Goal: Task Accomplishment & Management: Use online tool/utility

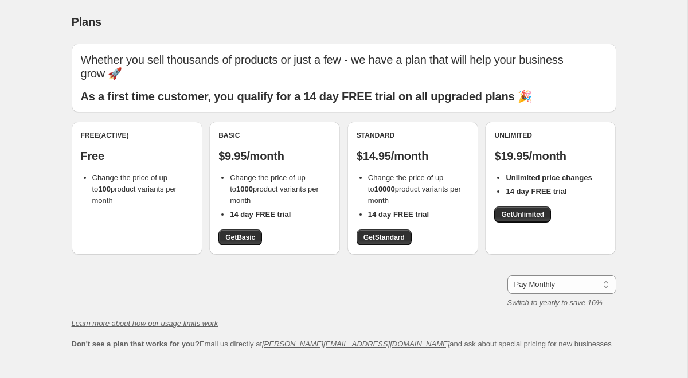
drag, startPoint x: 106, startPoint y: 162, endPoint x: 155, endPoint y: 196, distance: 59.4
click at [155, 196] on div "Free (Active) Free Change the price of up to 100 product variants per month" at bounding box center [137, 188] width 131 height 133
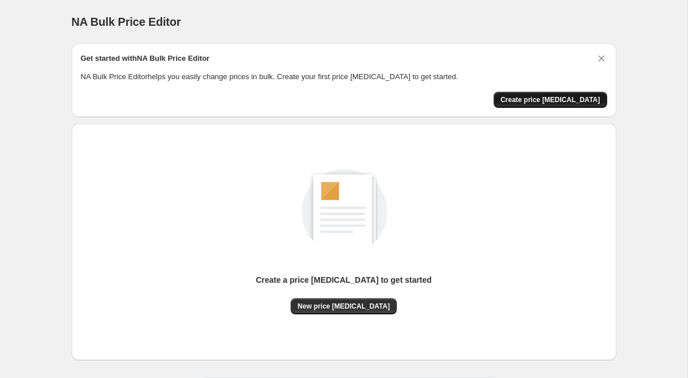
click at [565, 103] on span "Create price [MEDICAL_DATA]" at bounding box center [551, 99] width 100 height 9
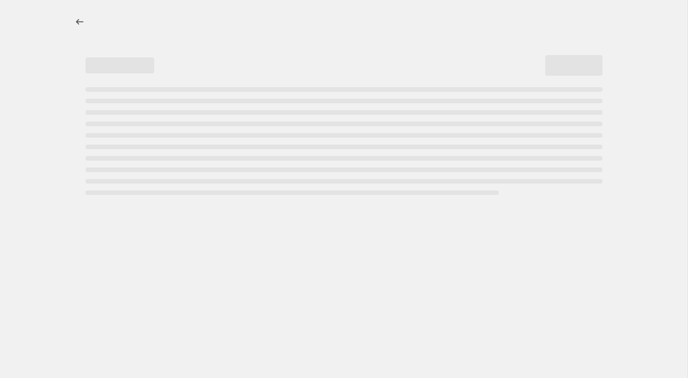
select select "percentage"
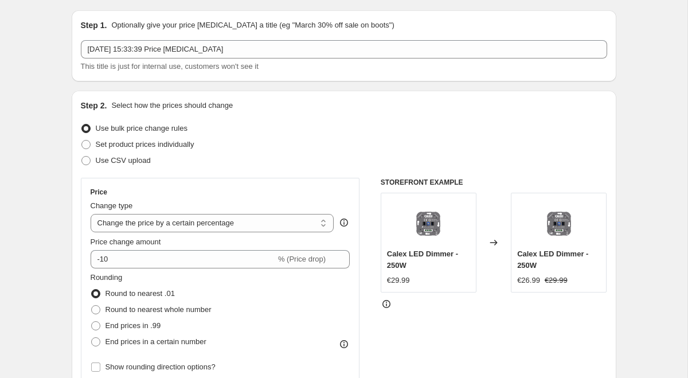
scroll to position [158, 0]
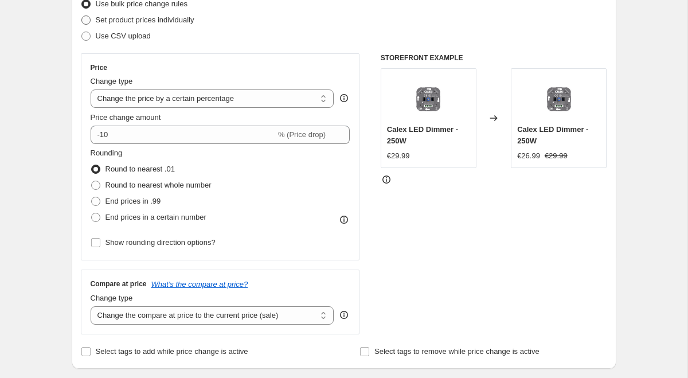
click at [125, 22] on span "Set product prices individually" at bounding box center [145, 19] width 99 height 9
click at [82, 16] on input "Set product prices individually" at bounding box center [81, 15] width 1 height 1
radio input "true"
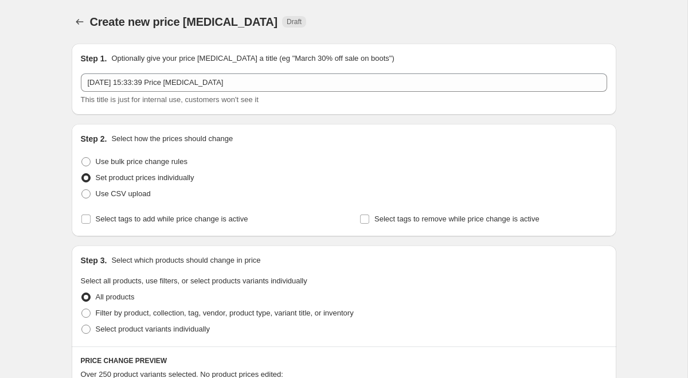
scroll to position [0, 0]
click at [84, 22] on icon "Price change jobs" at bounding box center [79, 21] width 11 height 11
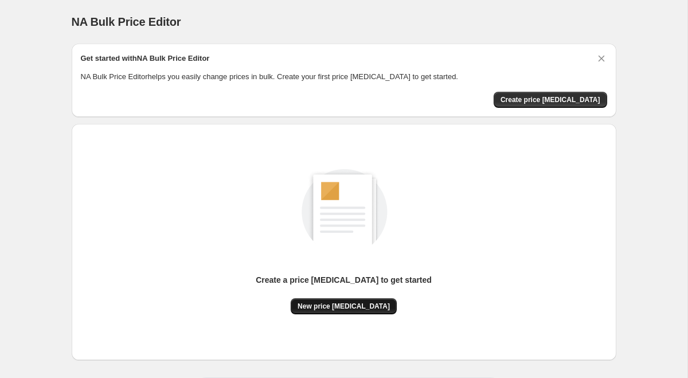
click at [349, 306] on span "New price [MEDICAL_DATA]" at bounding box center [344, 306] width 92 height 9
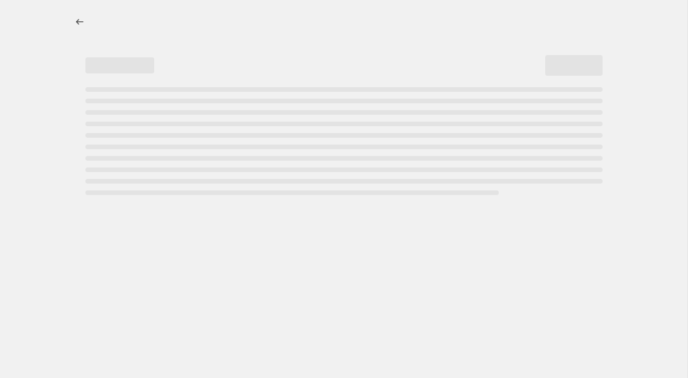
select select "percentage"
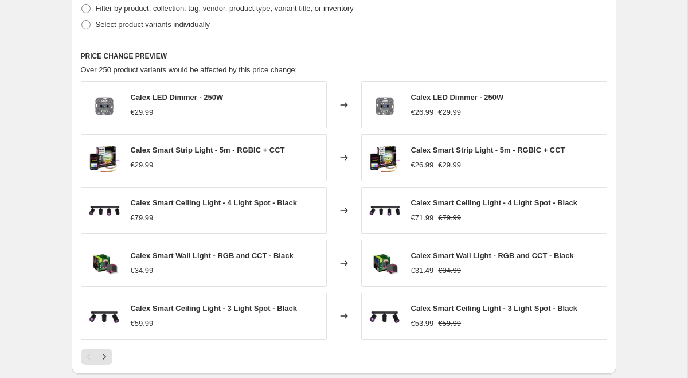
scroll to position [808, 0]
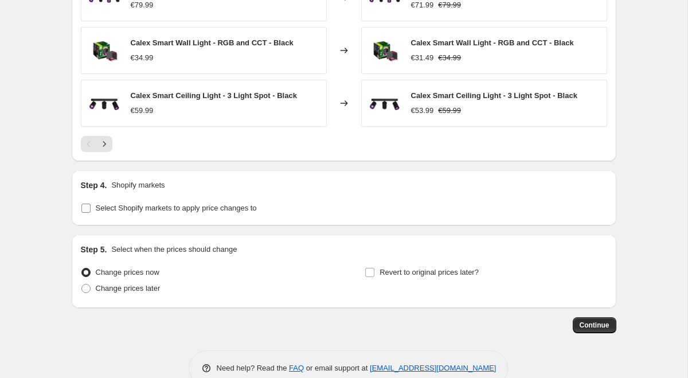
click at [117, 210] on span "Select Shopify markets to apply price changes to" at bounding box center [176, 208] width 161 height 9
click at [91, 210] on input "Select Shopify markets to apply price changes to" at bounding box center [85, 208] width 9 height 9
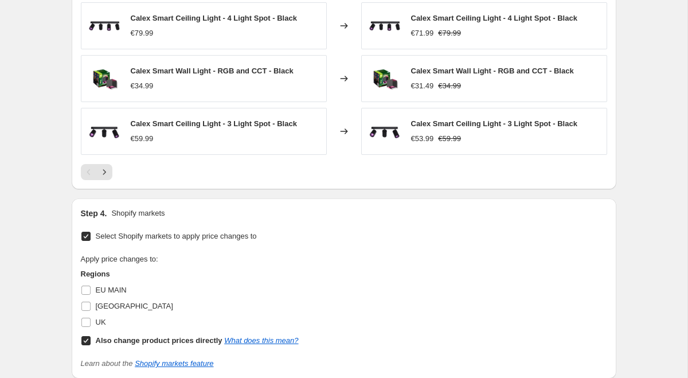
scroll to position [777, 0]
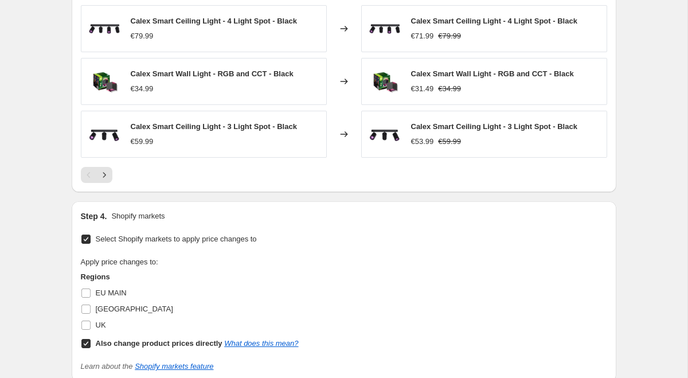
click at [88, 239] on input "Select Shopify markets to apply price changes to" at bounding box center [85, 239] width 9 height 9
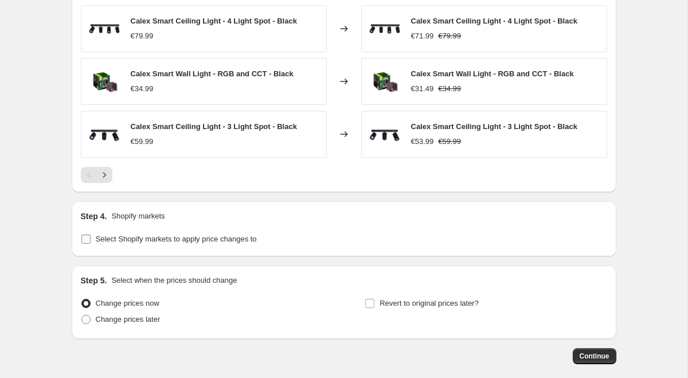
click at [88, 241] on input "Select Shopify markets to apply price changes to" at bounding box center [85, 239] width 9 height 9
checkbox input "true"
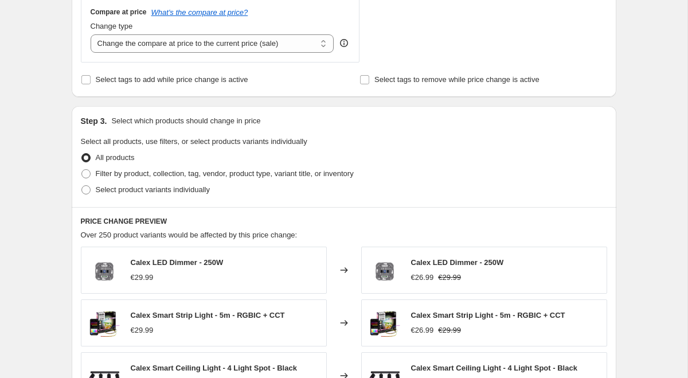
scroll to position [422, 0]
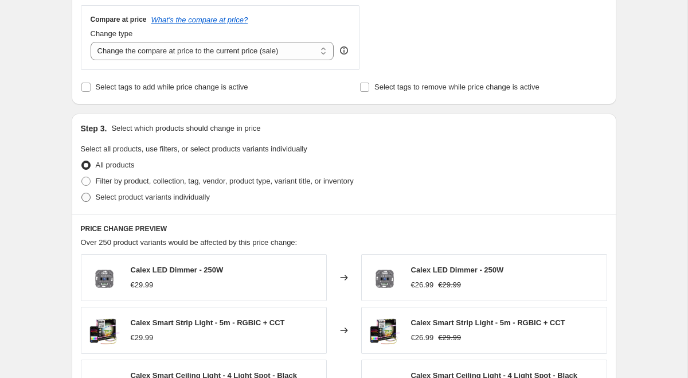
click at [87, 202] on span at bounding box center [86, 197] width 10 height 10
click at [82, 193] on input "Select product variants individually" at bounding box center [81, 193] width 1 height 1
radio input "true"
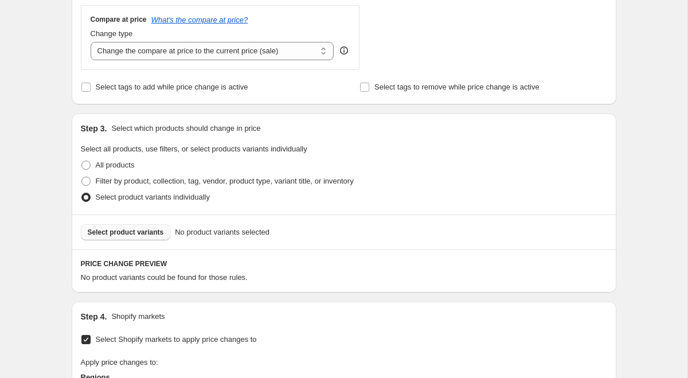
click at [125, 234] on span "Select product variants" at bounding box center [126, 232] width 76 height 9
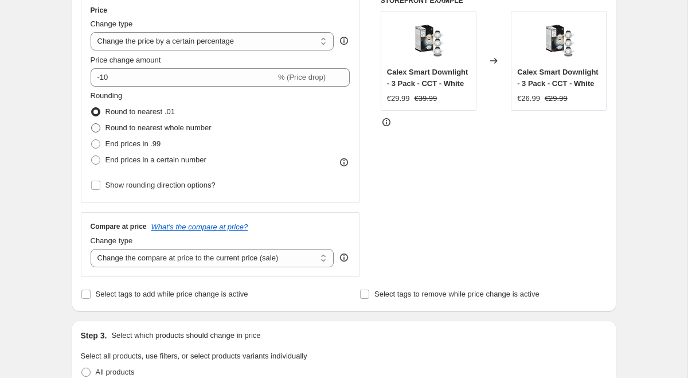
scroll to position [192, 0]
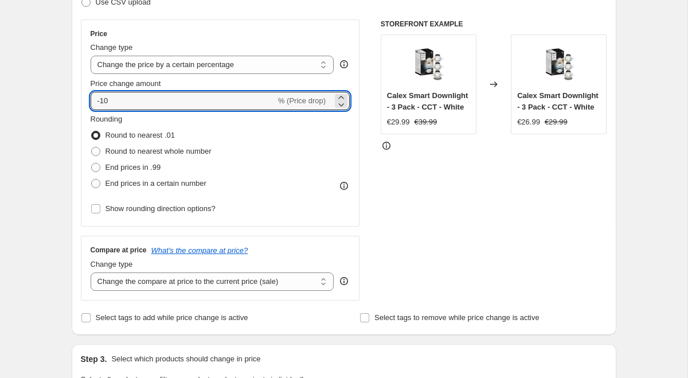
drag, startPoint x: 172, startPoint y: 100, endPoint x: -9, endPoint y: 84, distance: 181.5
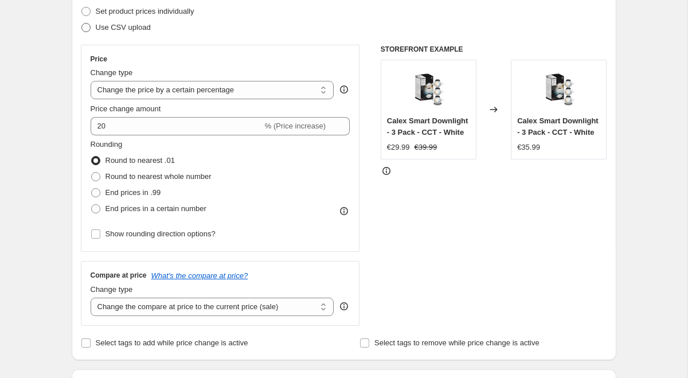
scroll to position [157, 0]
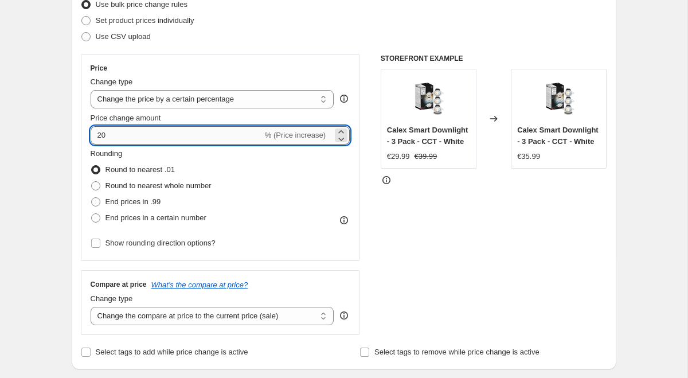
click at [97, 131] on input "20" at bounding box center [177, 135] width 172 height 18
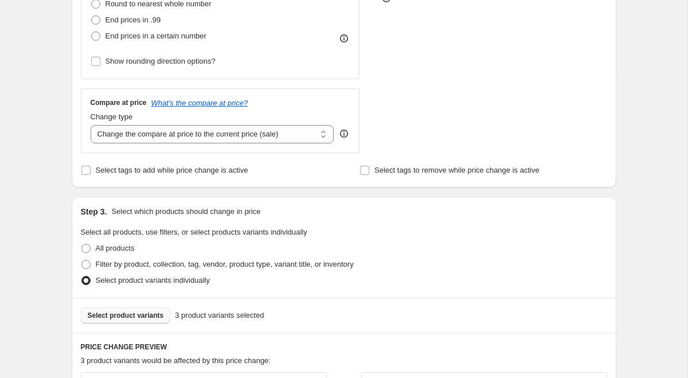
scroll to position [539, 0]
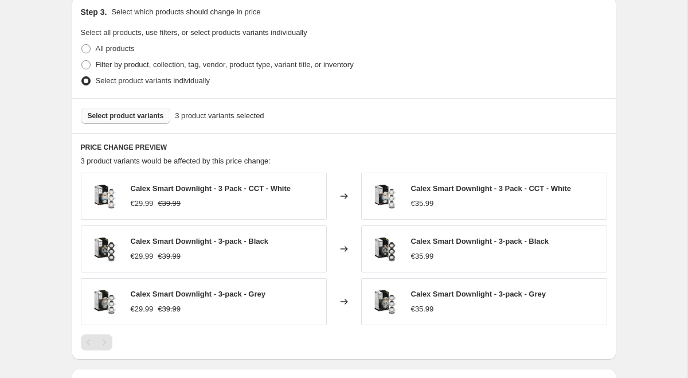
type input "-20"
click at [72, 157] on div "PRICE CHANGE PREVIEW 3 product variants would be affected by this price change:…" at bounding box center [344, 246] width 545 height 227
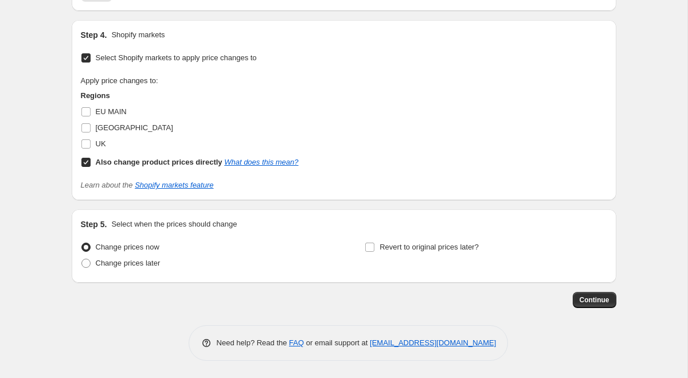
scroll to position [888, 0]
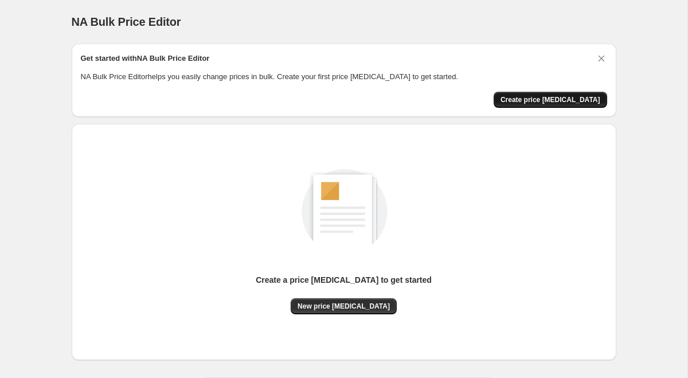
click at [548, 102] on span "Create price [MEDICAL_DATA]" at bounding box center [551, 99] width 100 height 9
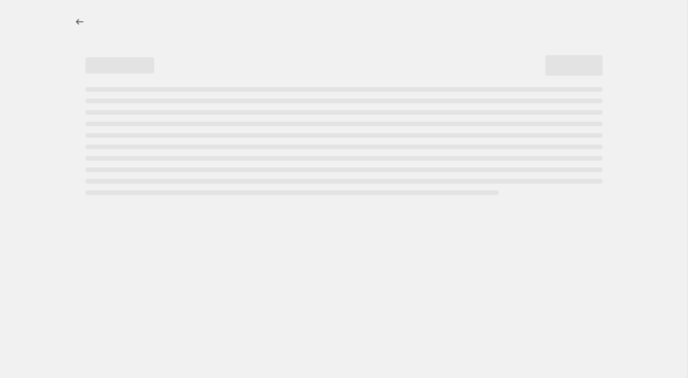
select select "percentage"
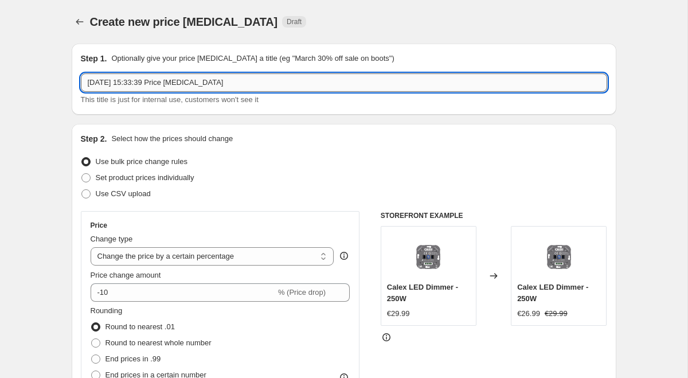
click at [157, 76] on input "[DATE] 15:33:39 Price [MEDICAL_DATA]" at bounding box center [344, 82] width 527 height 18
click at [114, 79] on input "Promo_Smart_Downlight" at bounding box center [344, 82] width 527 height 18
click at [85, 80] on input "Promo_WSmart_Downlight" at bounding box center [344, 82] width 527 height 18
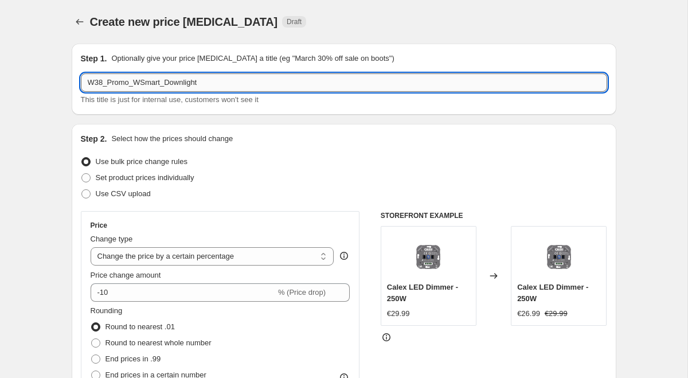
click at [140, 83] on input "W38_Promo_WSmart_Downlight" at bounding box center [344, 82] width 527 height 18
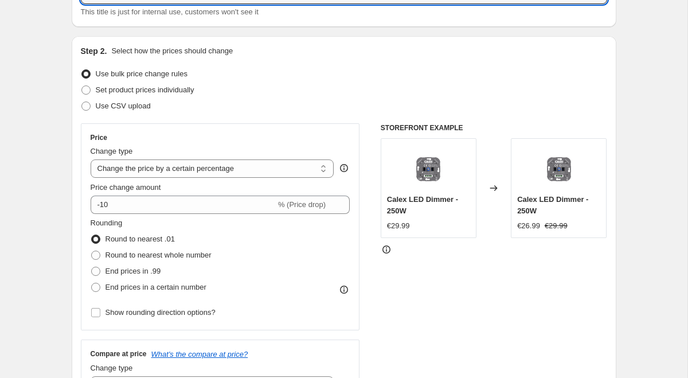
scroll to position [95, 0]
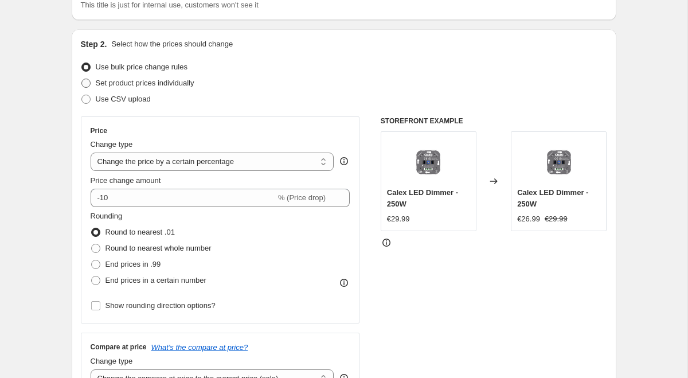
type input "W38_Promo_Smart_Downlight"
click at [137, 83] on span "Set product prices individually" at bounding box center [145, 83] width 99 height 9
click at [82, 79] on input "Set product prices individually" at bounding box center [81, 79] width 1 height 1
radio input "true"
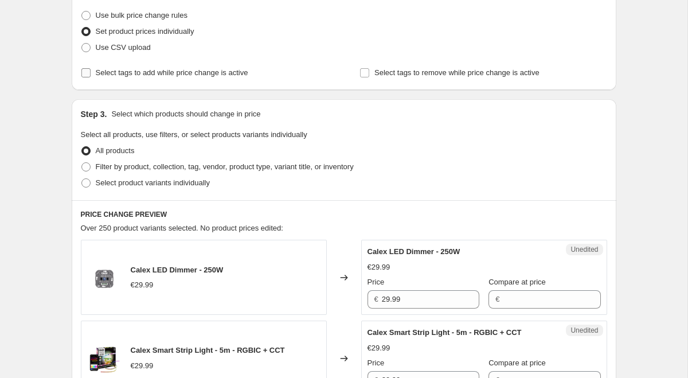
scroll to position [133, 0]
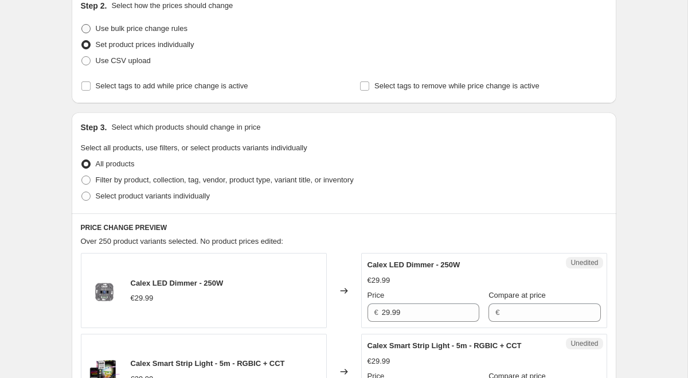
click at [136, 30] on span "Use bulk price change rules" at bounding box center [142, 28] width 92 height 9
click at [82, 25] on input "Use bulk price change rules" at bounding box center [81, 24] width 1 height 1
radio input "true"
select select "percentage"
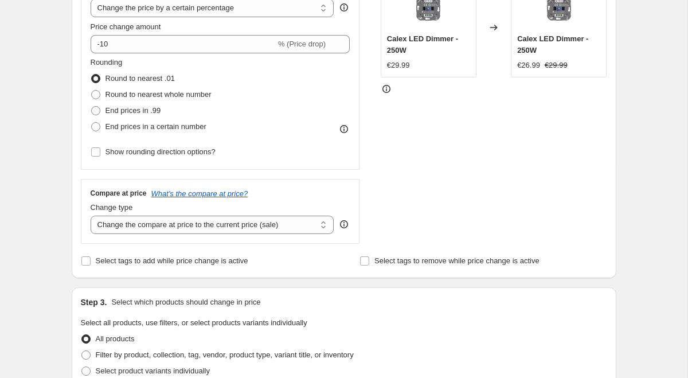
scroll to position [306, 0]
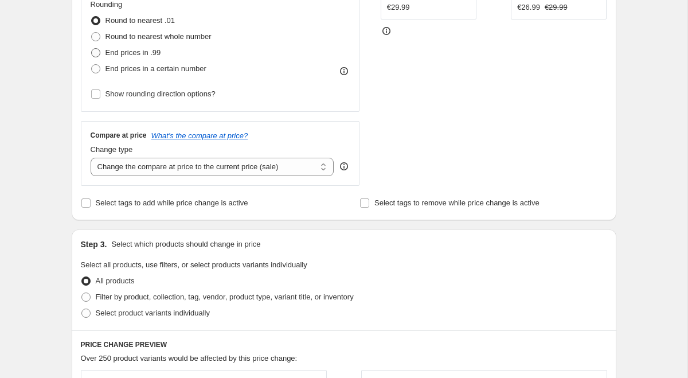
click at [98, 55] on span at bounding box center [95, 52] width 9 height 9
click at [92, 49] on input "End prices in .99" at bounding box center [91, 48] width 1 height 1
radio input "true"
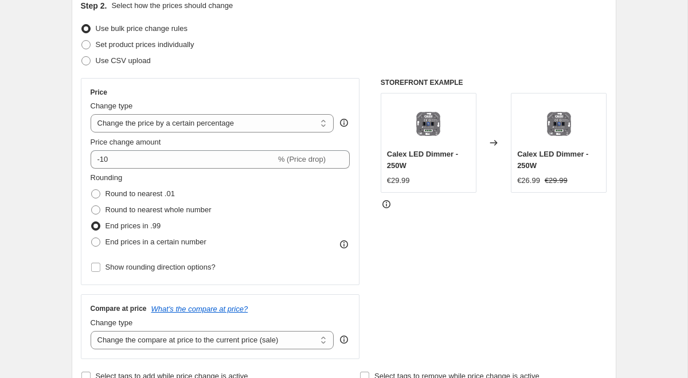
scroll to position [108, 0]
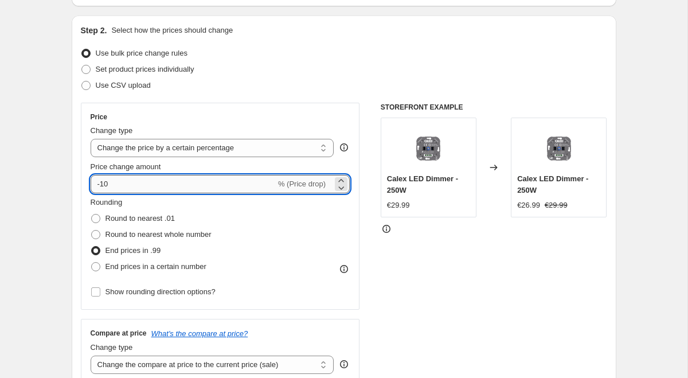
click at [104, 187] on input "-10" at bounding box center [183, 184] width 185 height 18
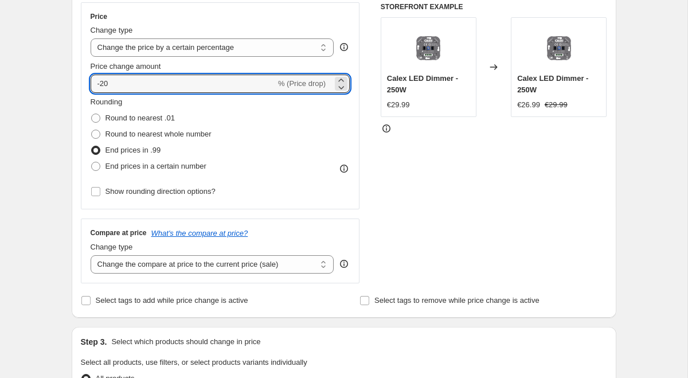
scroll to position [305, 0]
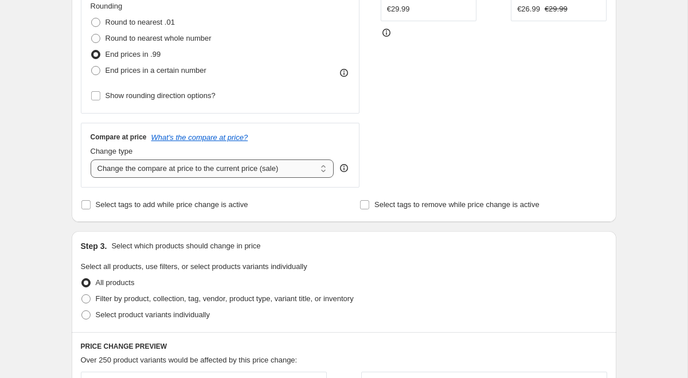
type input "-20"
click at [84, 316] on span at bounding box center [85, 314] width 9 height 9
click at [82, 311] on input "Select product variants individually" at bounding box center [81, 310] width 1 height 1
radio input "true"
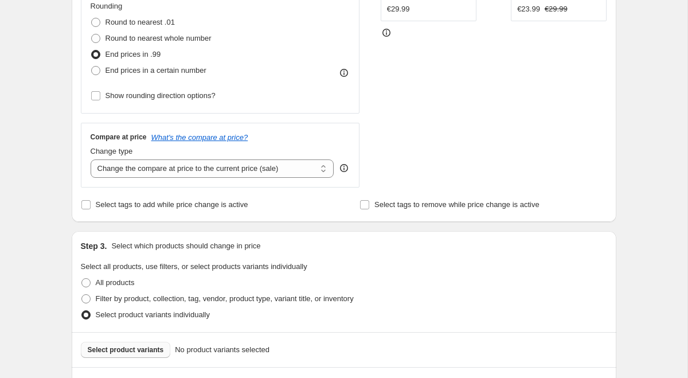
click at [144, 351] on span "Select product variants" at bounding box center [126, 349] width 76 height 9
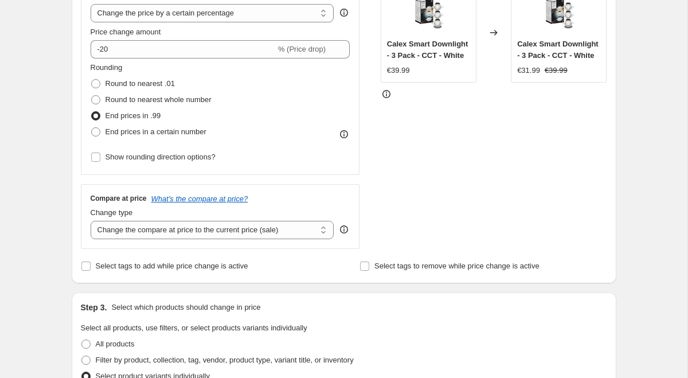
scroll to position [243, 0]
select select "by"
type input "-10.00"
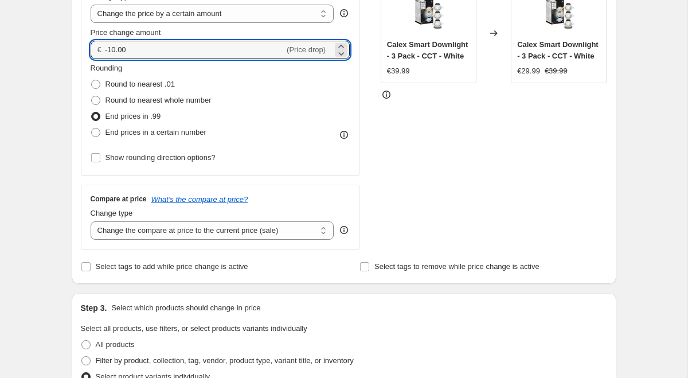
drag, startPoint x: 165, startPoint y: 51, endPoint x: 60, endPoint y: 51, distance: 105.0
click at [60, 51] on div "Create new price [MEDICAL_DATA]. This page is ready Create new price [MEDICAL_D…" at bounding box center [344, 327] width 573 height 1141
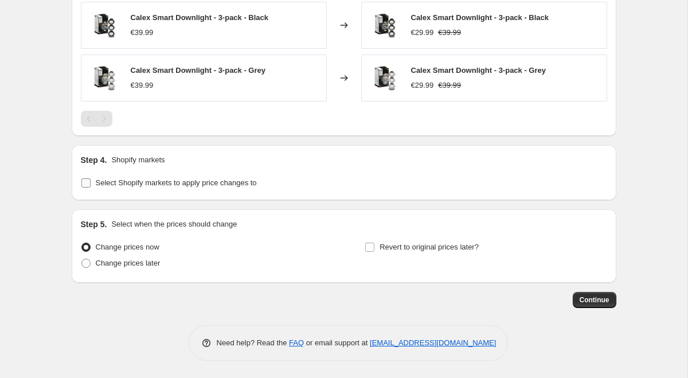
scroll to position [763, 0]
click at [115, 181] on span "Select Shopify markets to apply price changes to" at bounding box center [176, 182] width 161 height 9
click at [91, 181] on input "Select Shopify markets to apply price changes to" at bounding box center [85, 182] width 9 height 9
checkbox input "true"
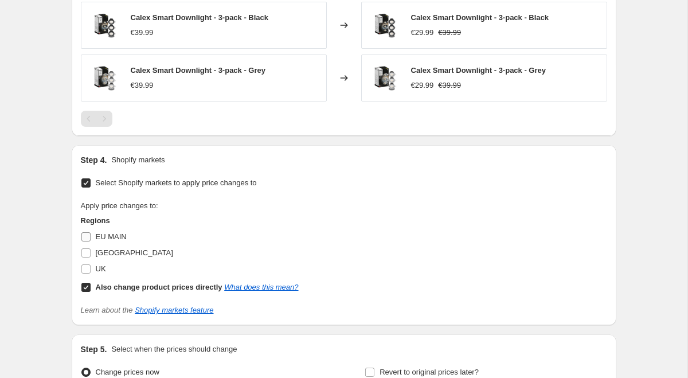
click at [88, 238] on input "EU MAIN" at bounding box center [85, 236] width 9 height 9
checkbox input "true"
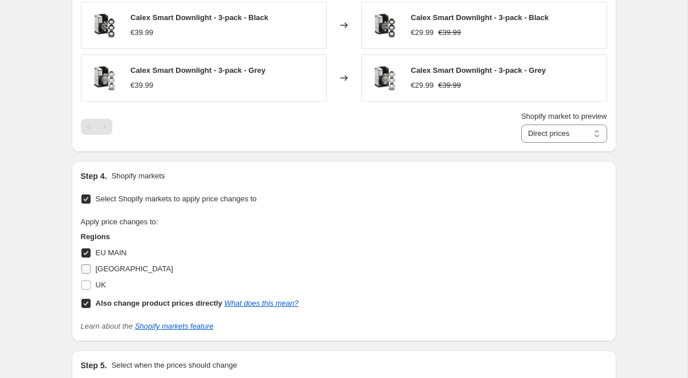
click at [83, 271] on input "[GEOGRAPHIC_DATA]" at bounding box center [85, 268] width 9 height 9
checkbox input "true"
click at [85, 285] on input "UK" at bounding box center [85, 285] width 9 height 9
checkbox input "true"
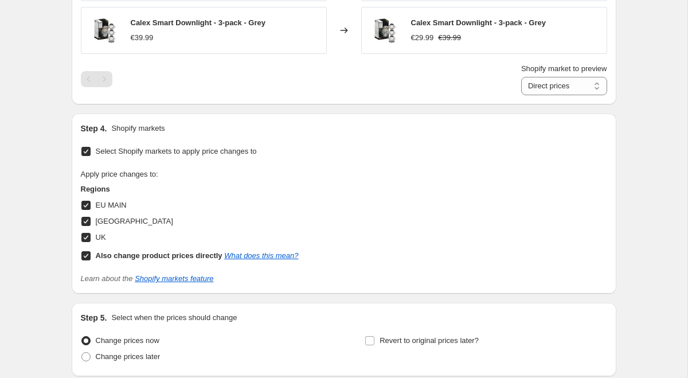
scroll to position [841, 0]
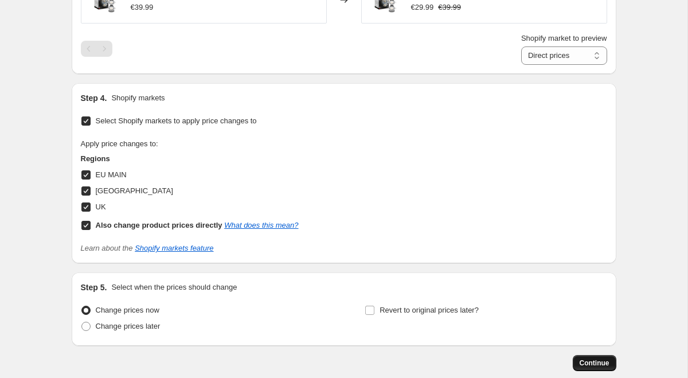
click at [584, 367] on span "Continue" at bounding box center [595, 363] width 30 height 9
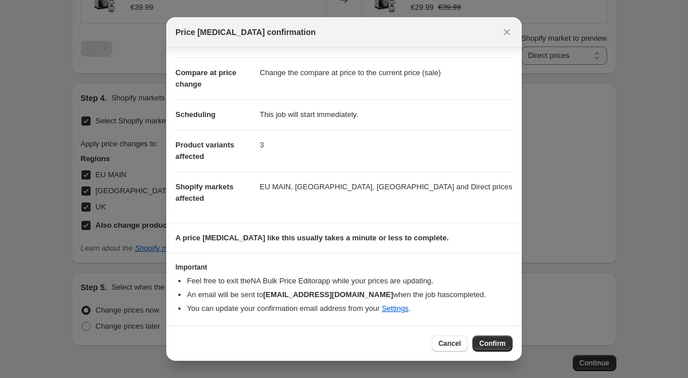
scroll to position [41, 0]
click at [488, 344] on span "Confirm" at bounding box center [493, 343] width 26 height 9
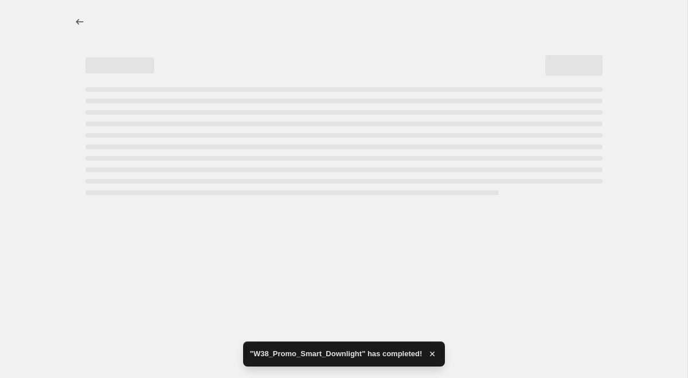
scroll to position [961, 0]
select select "by"
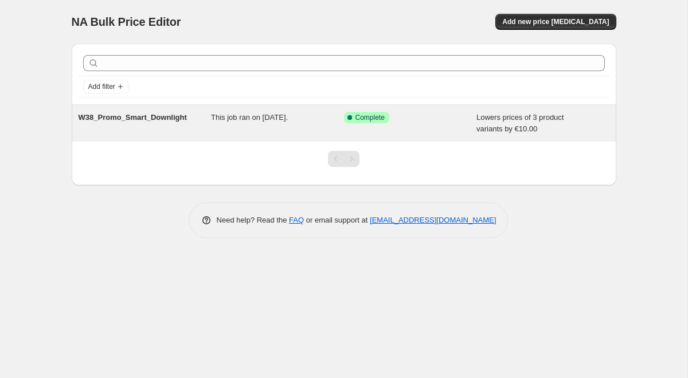
click at [510, 125] on span "Lowers prices of 3 product variants by €10.00" at bounding box center [520, 123] width 87 height 20
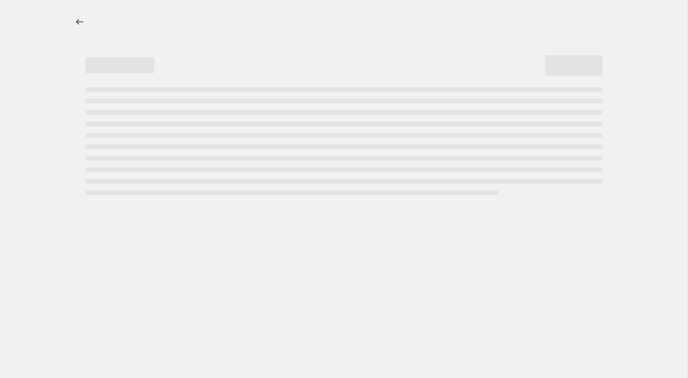
select select "by"
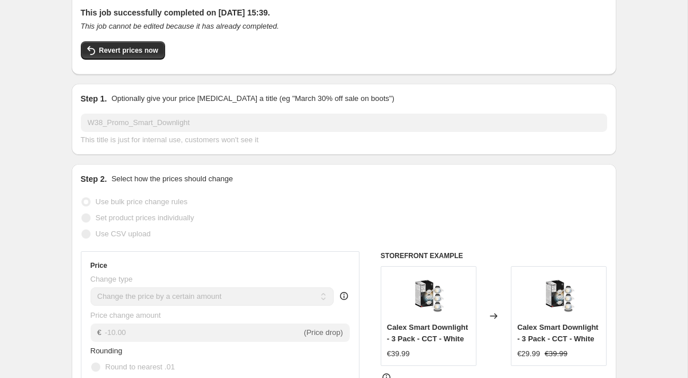
scroll to position [70, 0]
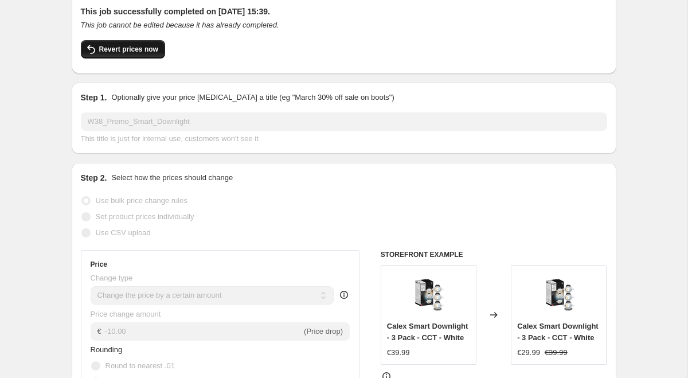
click at [148, 53] on span "Revert prices now" at bounding box center [128, 49] width 59 height 9
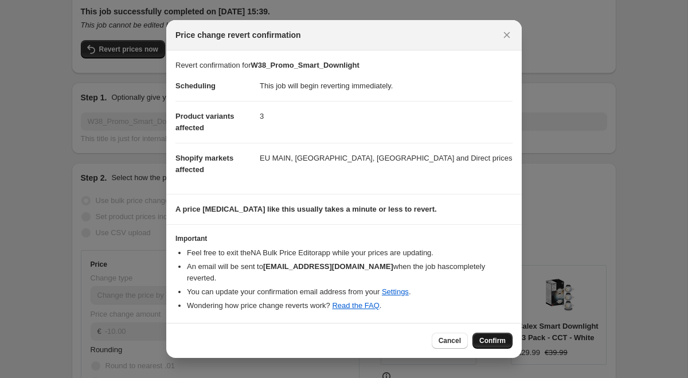
click at [488, 339] on span "Confirm" at bounding box center [493, 340] width 26 height 9
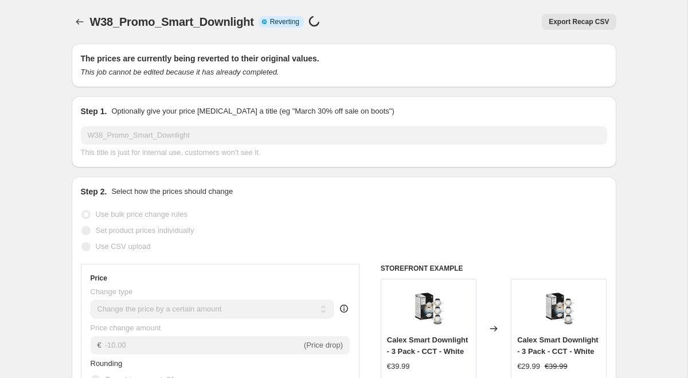
scroll to position [0, 0]
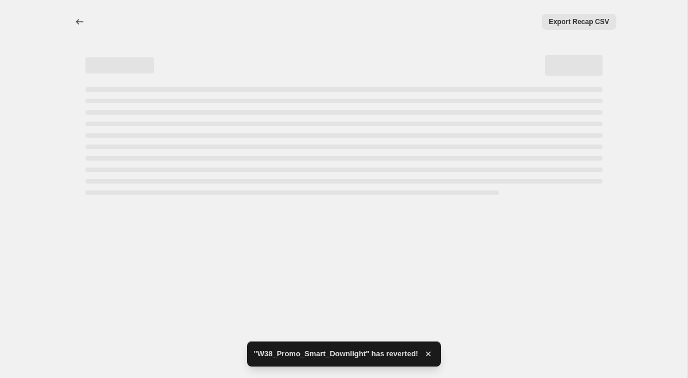
select select "by"
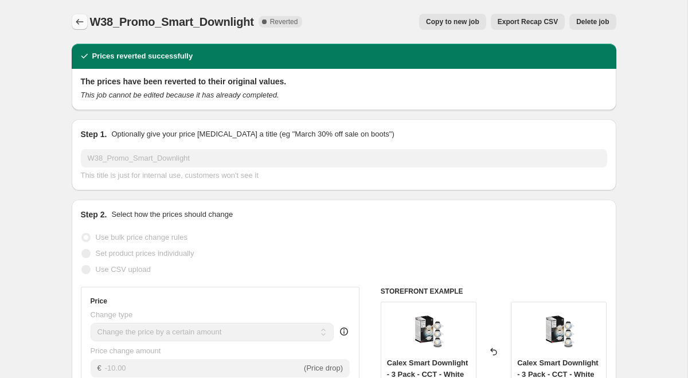
click at [77, 20] on icon "Price change jobs" at bounding box center [79, 21] width 11 height 11
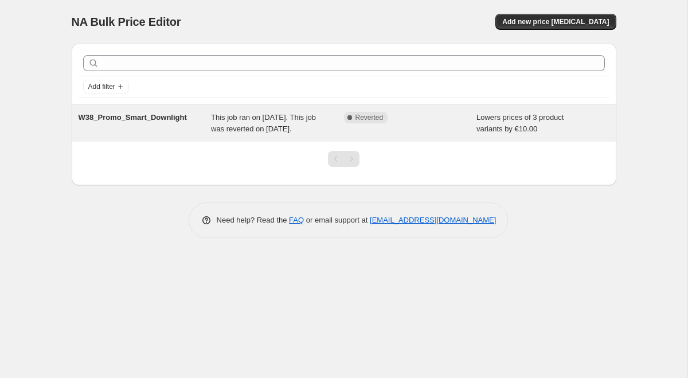
click at [273, 125] on span "This job ran on [DATE]. This job was reverted on [DATE]." at bounding box center [263, 123] width 105 height 20
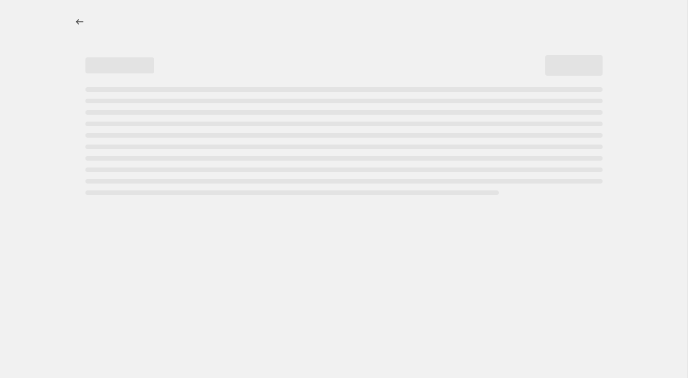
select select "by"
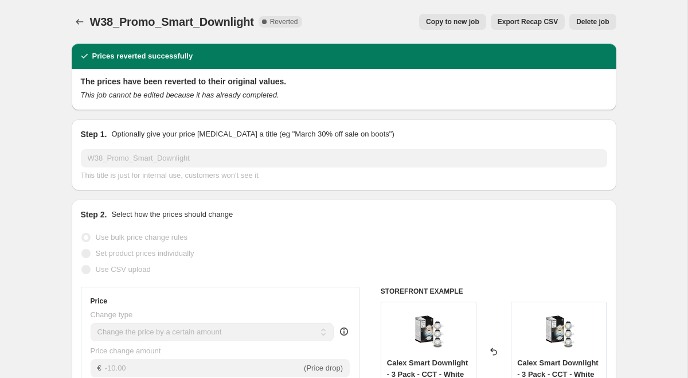
click at [453, 23] on span "Copy to new job" at bounding box center [452, 21] width 53 height 9
select select "by"
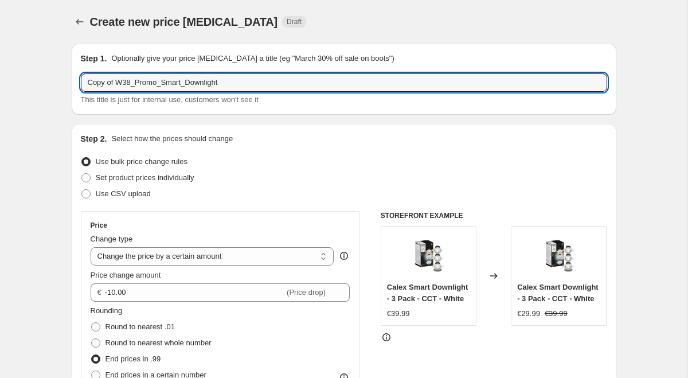
drag, startPoint x: 117, startPoint y: 80, endPoint x: 14, endPoint y: 75, distance: 103.4
click at [211, 83] on input "W38_Promo_Smart_Downlight" at bounding box center [344, 82] width 527 height 18
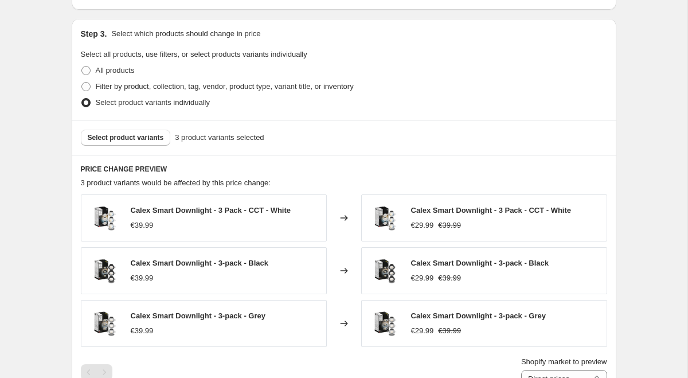
scroll to position [597, 0]
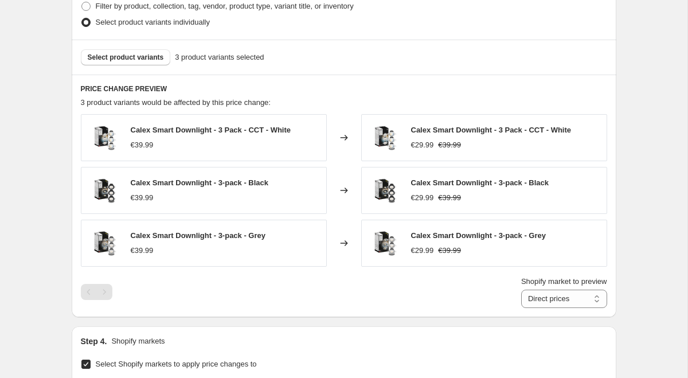
type input "W38_Promo_Smart_DownlightV2"
drag, startPoint x: 144, startPoint y: 282, endPoint x: 155, endPoint y: 231, distance: 51.7
click at [144, 266] on div "Calex Smart Downlight - 3 Pack - CCT - White €39.99 Changed to Calex Smart Down…" at bounding box center [344, 211] width 527 height 194
click at [598, 142] on div "Calex Smart Downlight - 3 Pack - CCT - White €29.99 €39.99" at bounding box center [484, 137] width 246 height 47
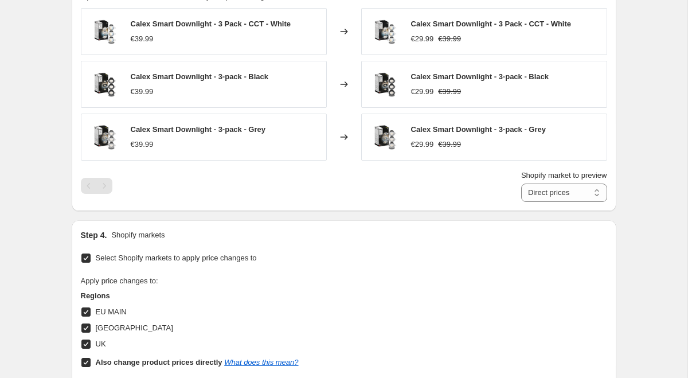
scroll to position [884, 0]
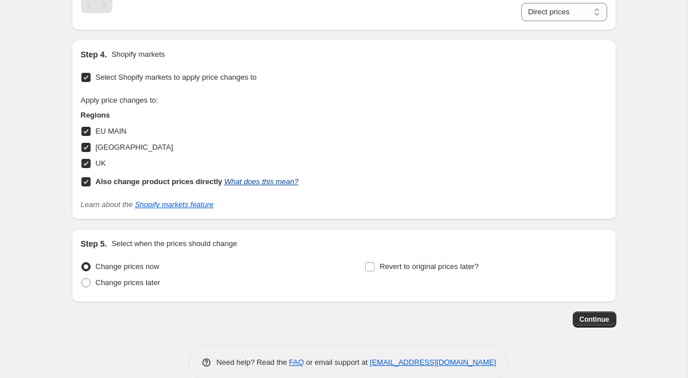
click at [252, 181] on link "What does this mean?" at bounding box center [261, 181] width 74 height 9
click at [598, 317] on span "Continue" at bounding box center [595, 319] width 30 height 9
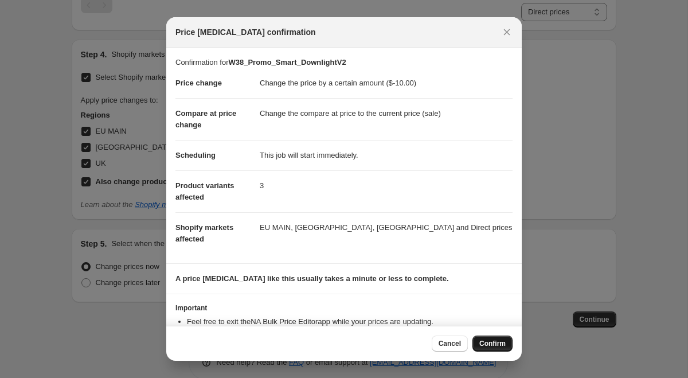
click at [492, 347] on span "Confirm" at bounding box center [493, 343] width 26 height 9
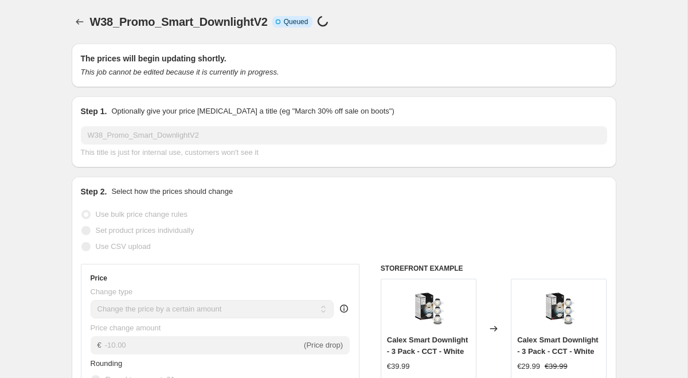
scroll to position [884, 0]
